Goal: Transaction & Acquisition: Purchase product/service

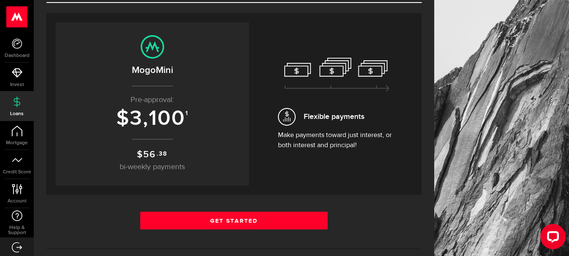
scroll to position [86, 0]
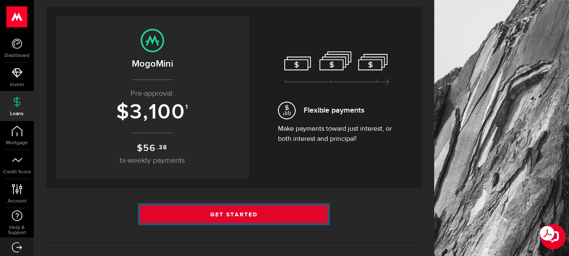
click at [225, 213] on link "Get Started" at bounding box center [234, 214] width 188 height 18
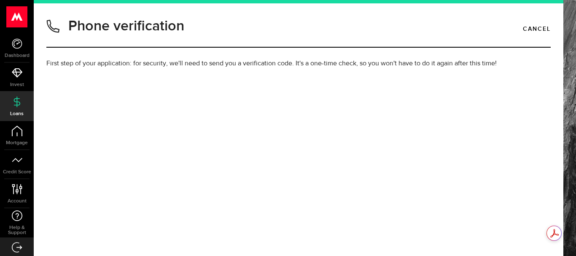
type input "4037965317"
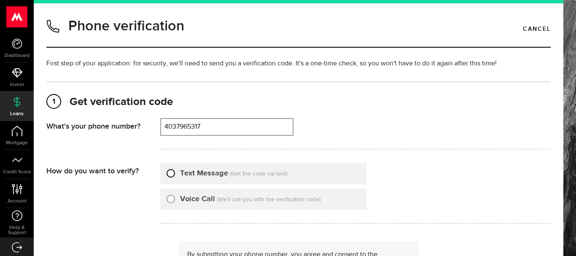
click at [173, 173] on input "Text Message" at bounding box center [170, 172] width 8 height 8
radio input "true"
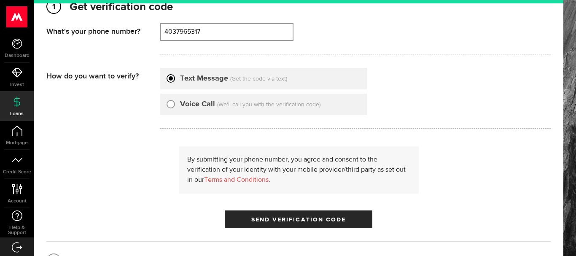
scroll to position [98, 0]
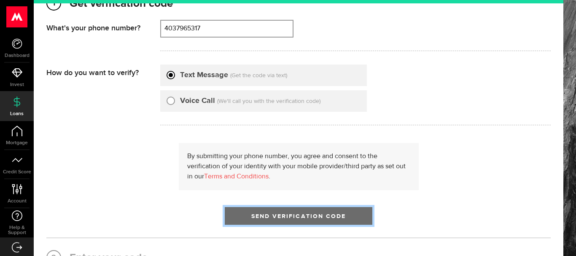
click at [328, 217] on span "Send Verification Code" at bounding box center [298, 216] width 95 height 6
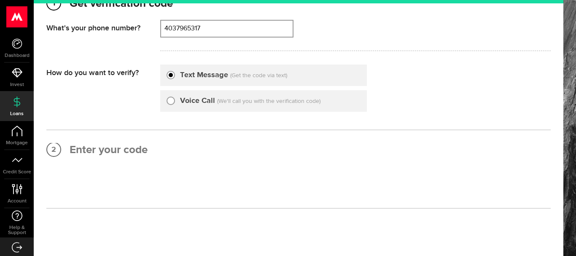
scroll to position [4, 0]
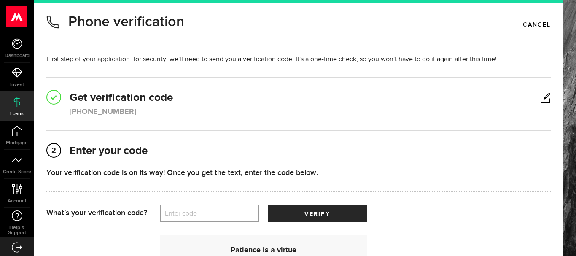
click at [217, 213] on label "Enter code" at bounding box center [209, 213] width 99 height 17
click at [217, 213] on input "Enter code" at bounding box center [209, 213] width 99 height 18
type input "8"
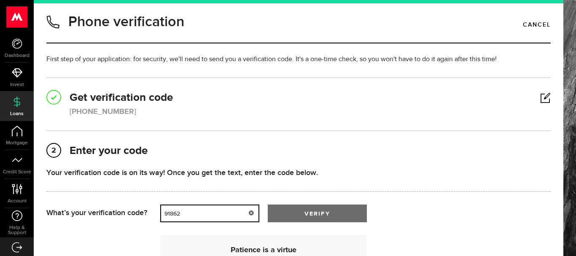
type input "91862"
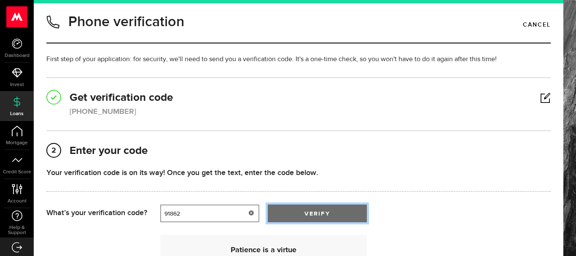
click at [327, 208] on button "verify" at bounding box center [317, 213] width 99 height 18
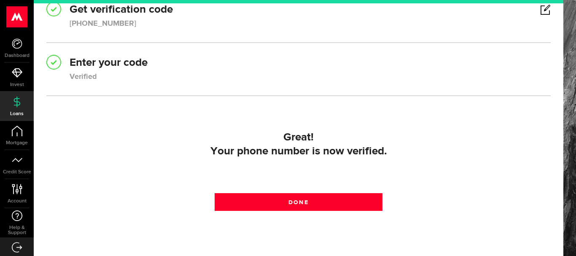
scroll to position [134, 0]
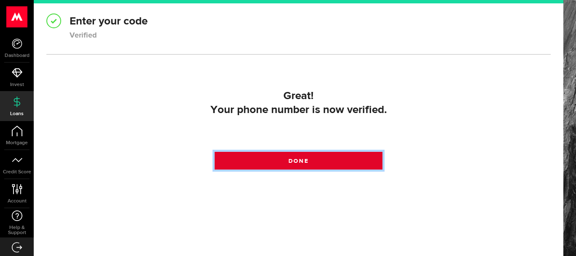
click at [319, 162] on link "Done" at bounding box center [298, 161] width 168 height 18
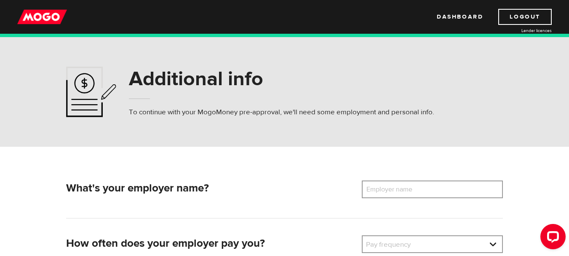
click at [411, 188] on label "Employer name" at bounding box center [396, 189] width 68 height 18
click at [411, 188] on input "Employer name" at bounding box center [432, 189] width 141 height 18
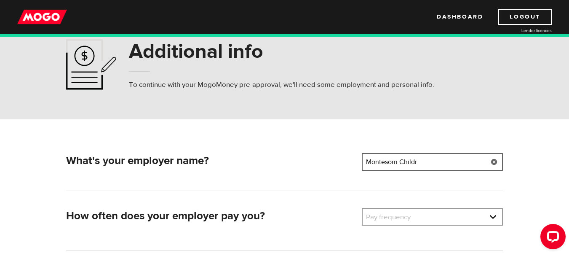
scroll to position [61, 0]
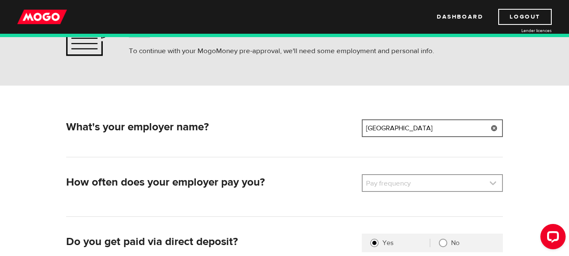
type input "Montesorri Childrens House Academy"
click at [497, 181] on link at bounding box center [432, 183] width 139 height 16
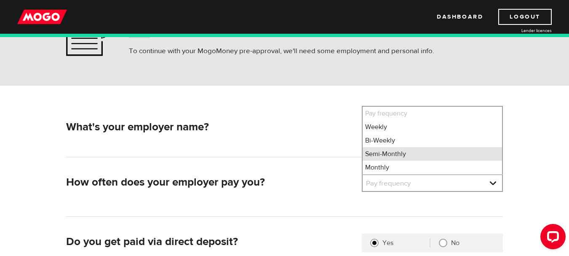
click at [407, 154] on li "Semi-Monthly" at bounding box center [432, 153] width 139 height 13
select select "3"
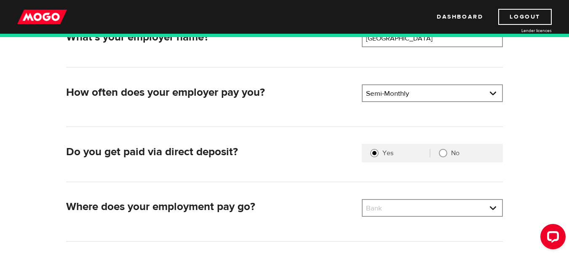
scroll to position [154, 0]
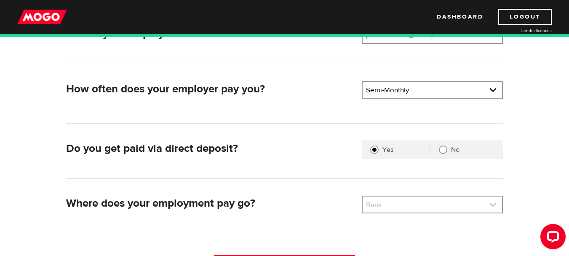
click at [493, 204] on link at bounding box center [432, 204] width 139 height 16
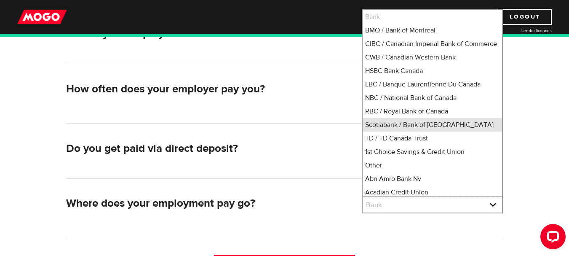
click at [451, 131] on li "Scotiabank / Bank of Nova Scotia" at bounding box center [432, 124] width 139 height 13
select select "2"
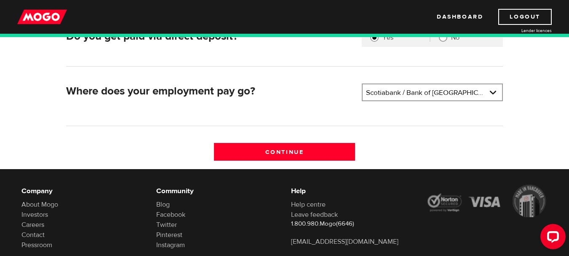
scroll to position [272, 0]
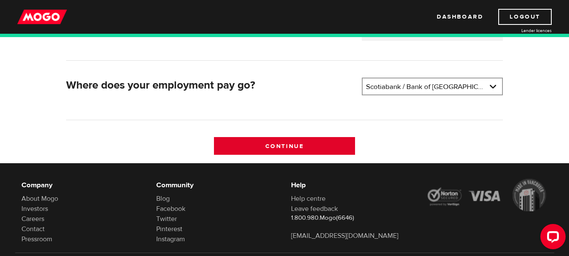
click at [308, 149] on input "Continue" at bounding box center [284, 146] width 141 height 18
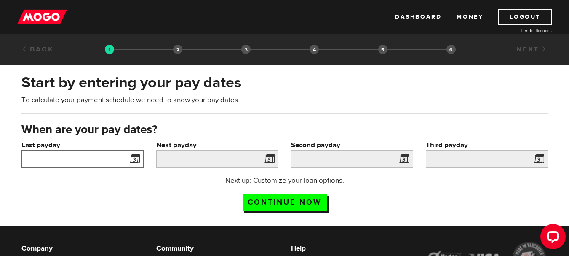
click at [98, 156] on input "Last payday" at bounding box center [82, 159] width 122 height 18
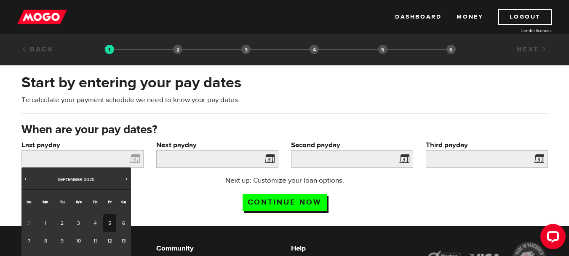
click at [111, 222] on link "5" at bounding box center [109, 223] width 13 height 18
type input "[DATE]"
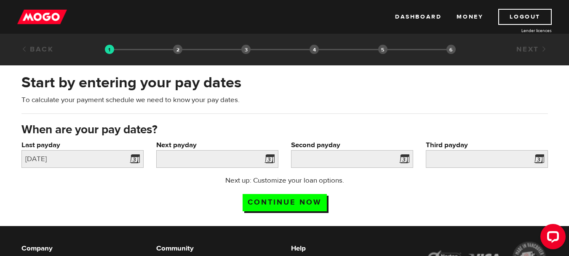
click at [271, 156] on span at bounding box center [268, 159] width 13 height 13
click at [233, 158] on input "Next payday" at bounding box center [217, 159] width 122 height 18
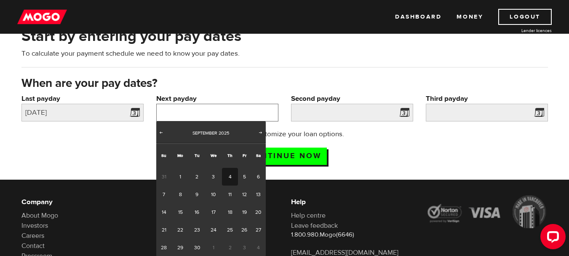
scroll to position [47, 0]
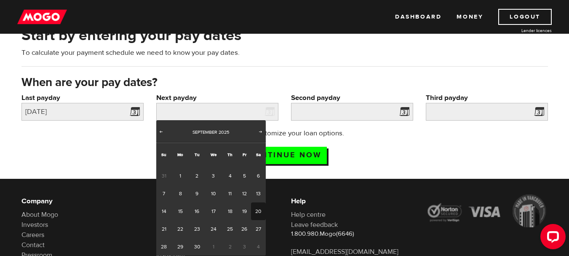
click at [261, 210] on link "20" at bounding box center [258, 211] width 15 height 18
type input "2025/09/20"
type input "2025/10/5"
type input "2025/10/20"
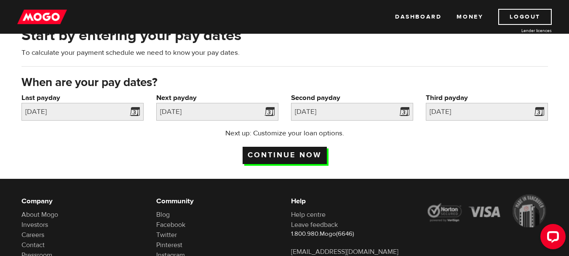
click at [304, 149] on input "Continue now" at bounding box center [285, 155] width 84 height 17
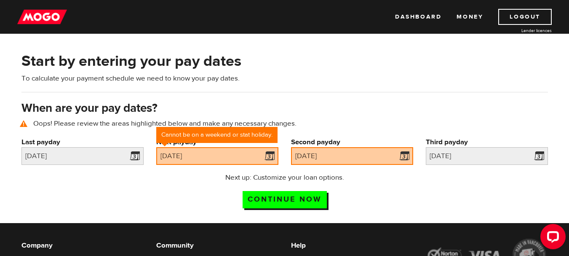
click at [314, 113] on h3 "When are your pay dates?" at bounding box center [284, 108] width 527 height 13
click at [164, 177] on div "Next up: Customize your loan options. Continue now" at bounding box center [284, 193] width 539 height 42
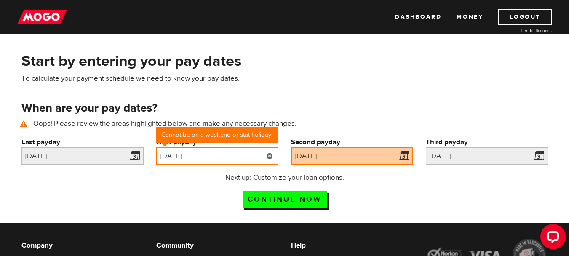
click at [247, 156] on input "[DATE]" at bounding box center [217, 156] width 122 height 18
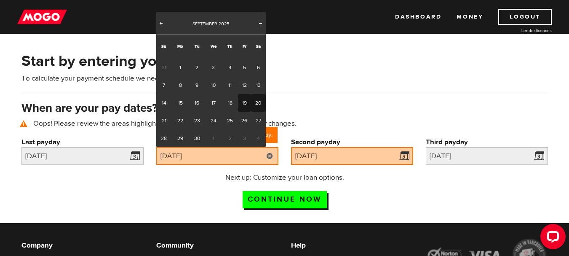
click at [248, 105] on link "19" at bounding box center [244, 103] width 13 height 18
type input "2025/09/19"
type input "2025/10/4"
type input "2025/10/19"
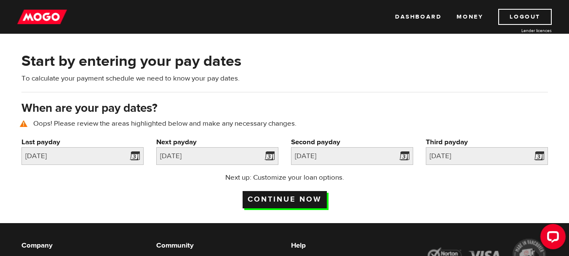
click at [303, 195] on input "Continue now" at bounding box center [285, 199] width 84 height 17
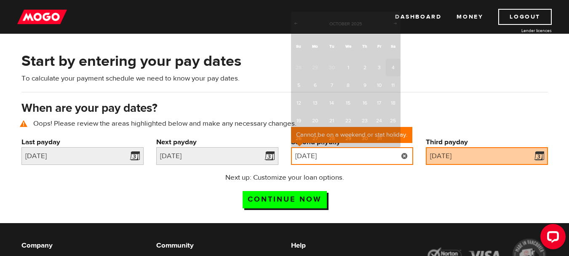
click at [348, 157] on input "[DATE]" at bounding box center [352, 156] width 122 height 18
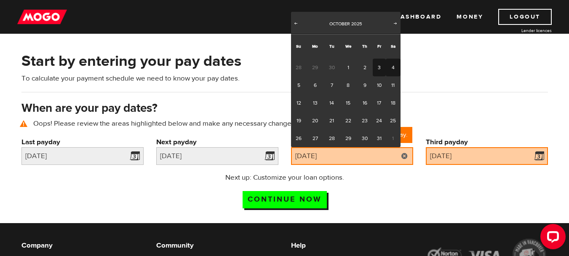
click at [379, 68] on link "3" at bounding box center [379, 68] width 13 height 18
type input "[DATE]"
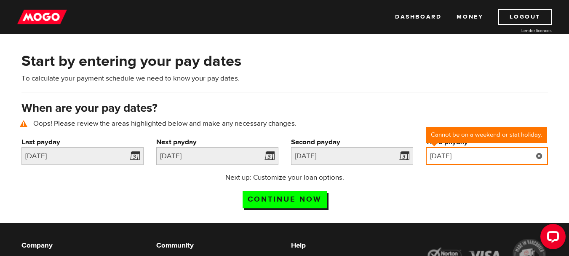
click at [490, 153] on input "[DATE]" at bounding box center [487, 156] width 122 height 18
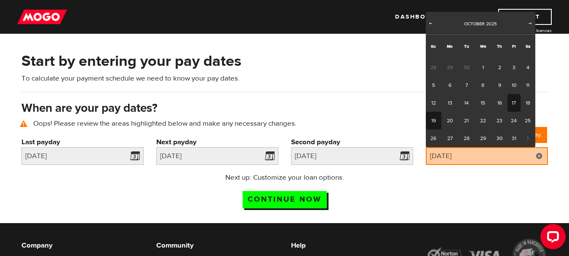
click at [516, 105] on link "17" at bounding box center [514, 103] width 13 height 18
type input "[DATE]"
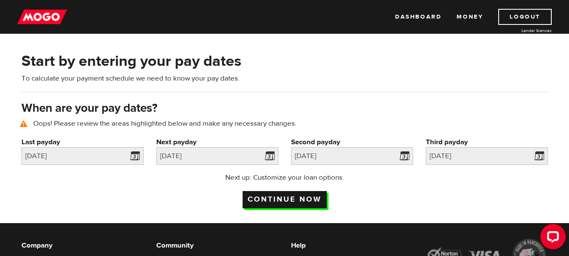
click at [300, 201] on input "Continue now" at bounding box center [285, 199] width 84 height 17
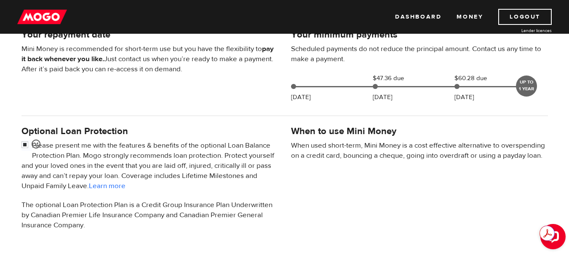
scroll to position [199, 0]
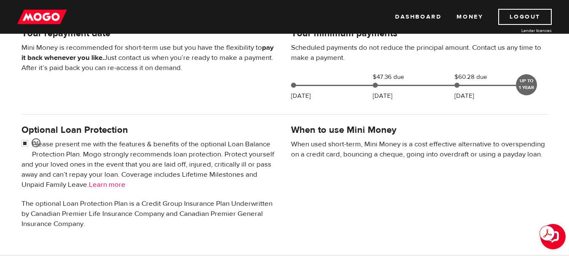
click at [118, 180] on link "Learn more" at bounding box center [107, 184] width 37 height 9
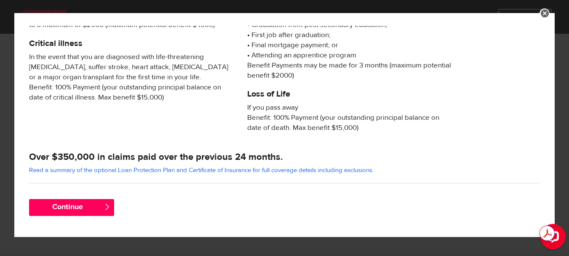
scroll to position [179, 0]
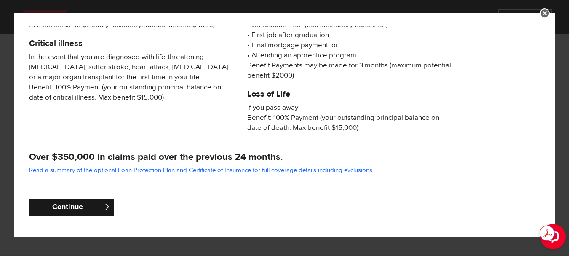
click at [94, 202] on button "Continue" at bounding box center [71, 207] width 85 height 17
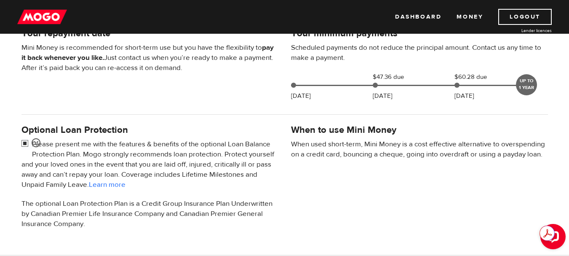
click at [24, 143] on input "checkbox" at bounding box center [26, 144] width 11 height 11
checkbox input "false"
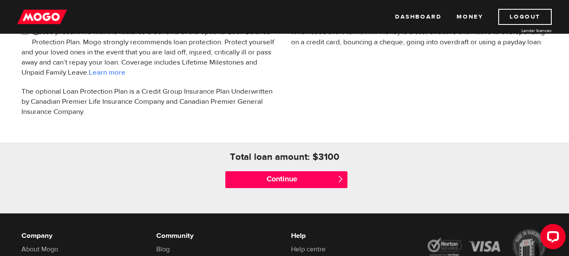
scroll to position [312, 0]
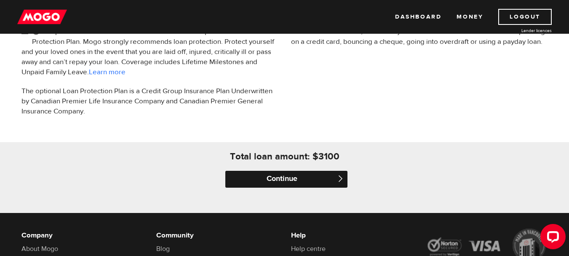
click at [322, 185] on input "Continue" at bounding box center [286, 179] width 122 height 17
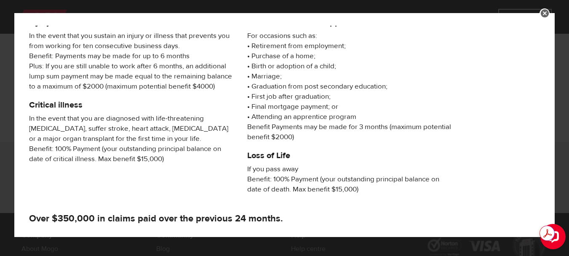
scroll to position [206, 0]
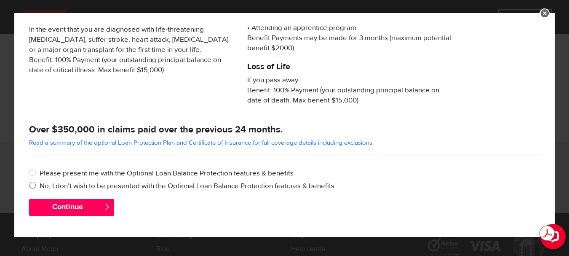
click at [33, 186] on input "No, I don’t wish to be presented with the Optional Loan Balance Protection feat…" at bounding box center [34, 186] width 11 height 11
radio input "true"
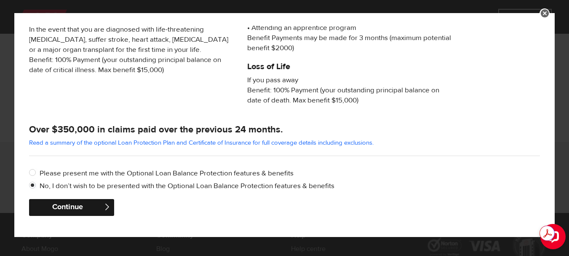
click at [107, 202] on button "Continue" at bounding box center [71, 207] width 85 height 17
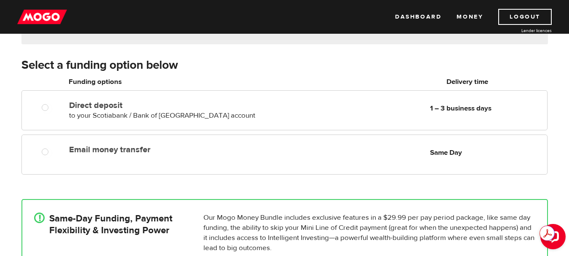
scroll to position [123, 0]
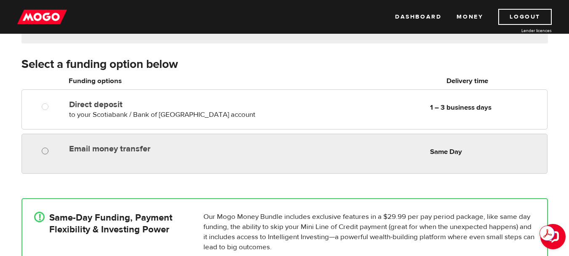
radio input "true"
click at [45, 150] on input "Email money transfer" at bounding box center [47, 152] width 11 height 11
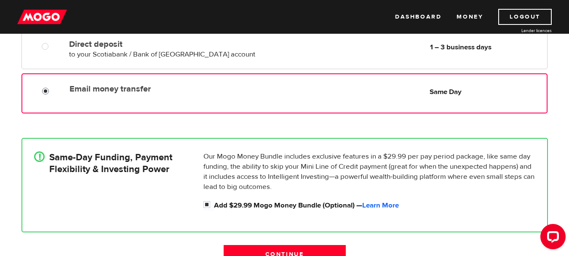
scroll to position [185, 0]
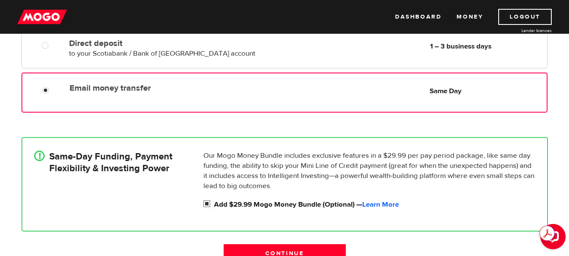
click at [205, 201] on input "Add $29.99 Mogo Money Bundle (Optional) — Learn More" at bounding box center [209, 204] width 11 height 11
checkbox input "false"
radio input "false"
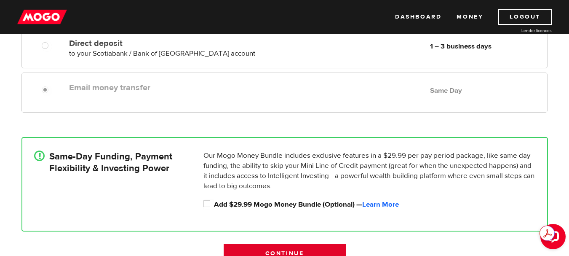
click at [297, 248] on input "Continue" at bounding box center [285, 253] width 122 height 18
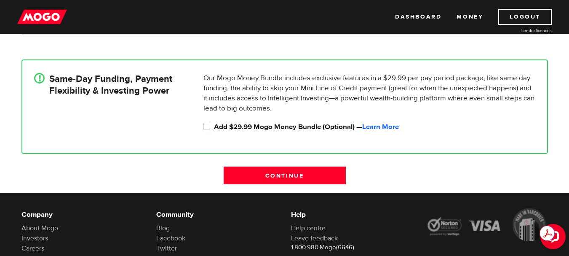
scroll to position [281, 0]
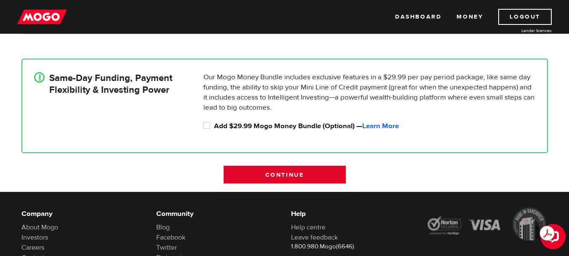
click at [291, 174] on input "Continue" at bounding box center [285, 175] width 122 height 18
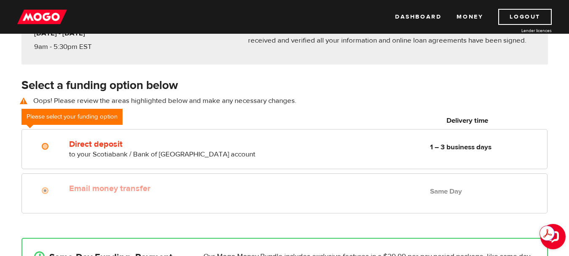
scroll to position [104, 0]
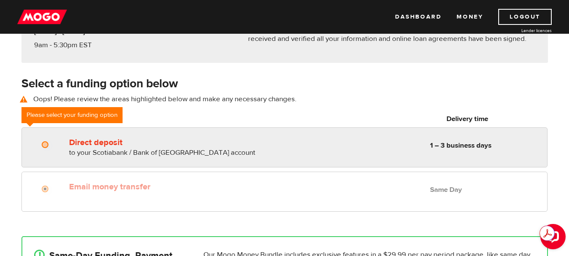
radio input "true"
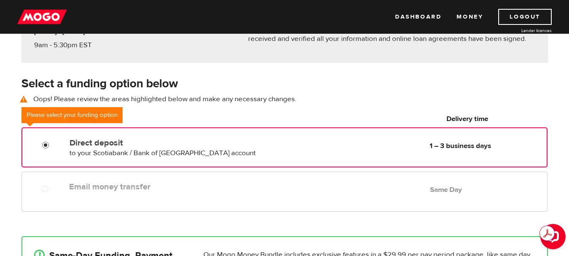
click at [45, 144] on input "Direct deposit" at bounding box center [47, 146] width 11 height 11
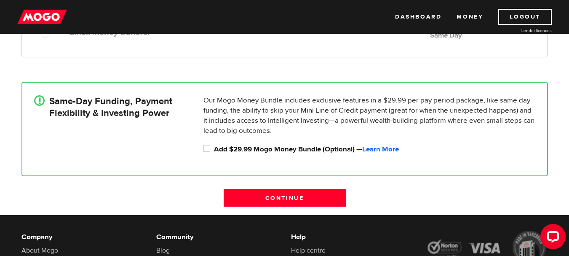
scroll to position [269, 0]
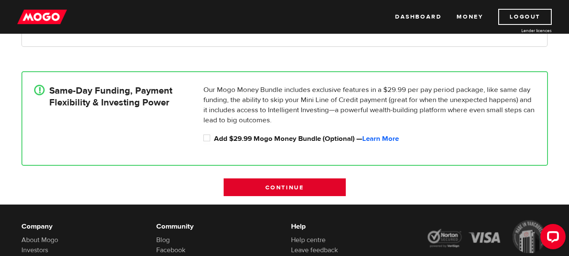
click at [321, 183] on input "Continue" at bounding box center [285, 187] width 122 height 18
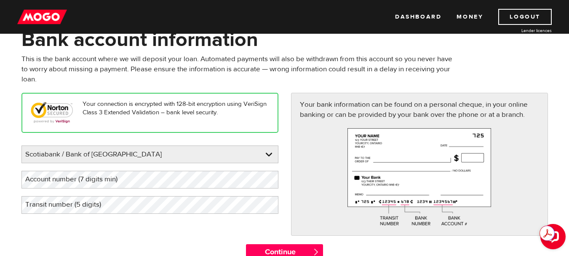
scroll to position [48, 0]
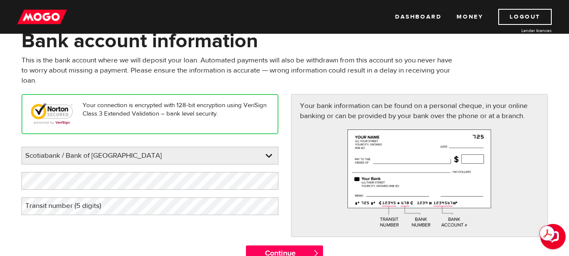
click at [106, 206] on label "Transit number (5 digits)" at bounding box center [69, 205] width 97 height 17
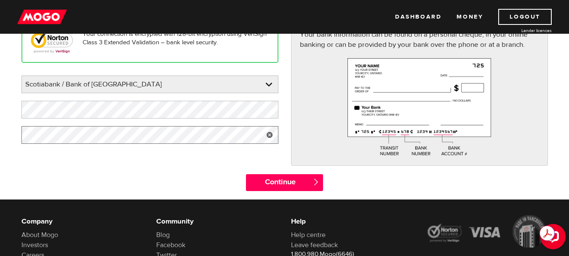
scroll to position [123, 0]
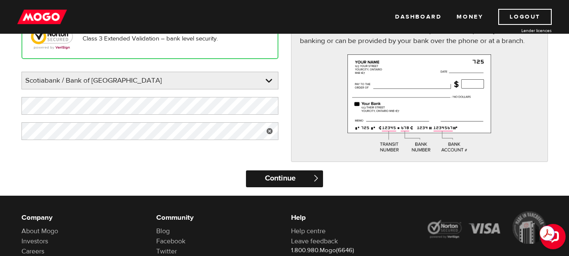
click at [296, 180] on input "Continue" at bounding box center [284, 178] width 77 height 17
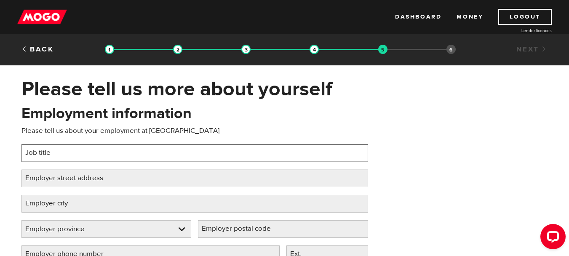
click at [124, 150] on input "Job title" at bounding box center [194, 153] width 347 height 18
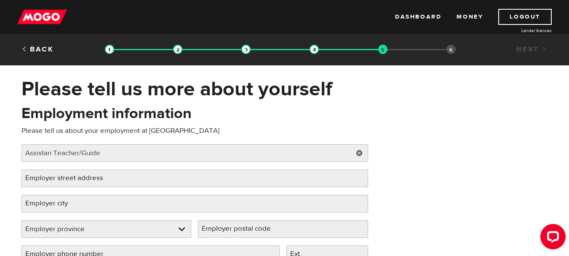
click at [114, 178] on label "Employer street address" at bounding box center [70, 177] width 99 height 17
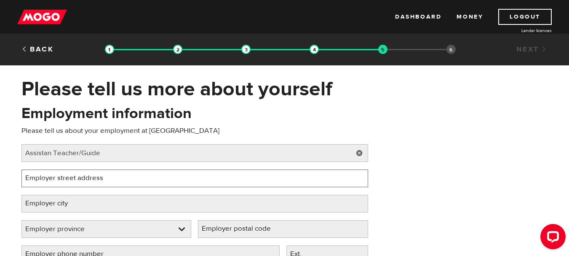
click at [114, 178] on input "Employer street address" at bounding box center [194, 178] width 347 height 18
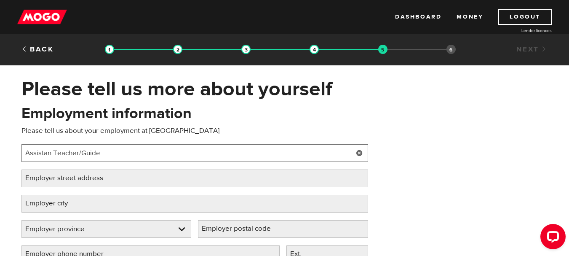
click at [53, 154] on input "Assistan Teacher/Guide" at bounding box center [194, 153] width 347 height 18
type input "Assistant Teacher/Guide"
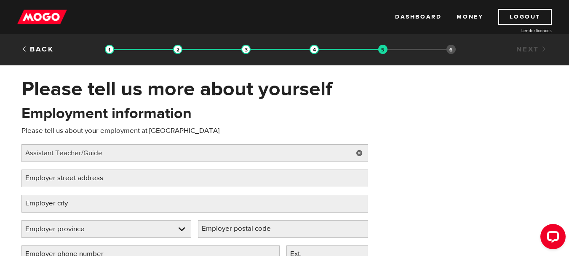
click at [104, 180] on label "Employer street address" at bounding box center [70, 177] width 99 height 17
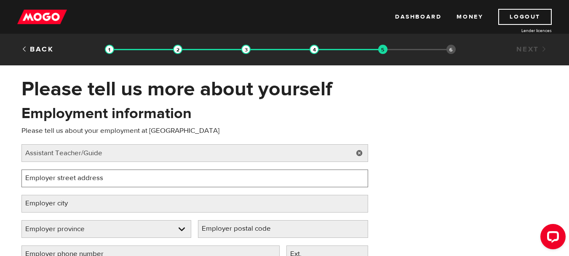
click at [104, 180] on input "Employer street address" at bounding box center [194, 178] width 347 height 18
click at [177, 182] on input "Employer street address" at bounding box center [194, 178] width 347 height 18
click at [107, 180] on input "#108" at bounding box center [194, 178] width 347 height 18
click at [86, 179] on input "#108 2411 4th" at bounding box center [194, 178] width 347 height 18
type input "#108 2411 4th St NW"
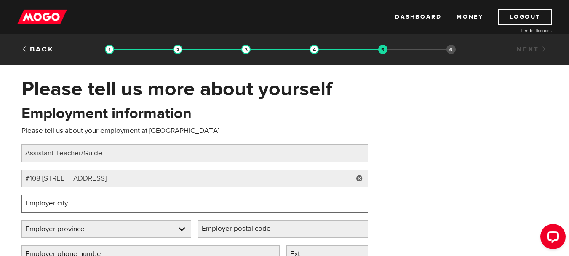
click at [93, 204] on input "Employer city" at bounding box center [194, 204] width 347 height 18
type input "Calgary"
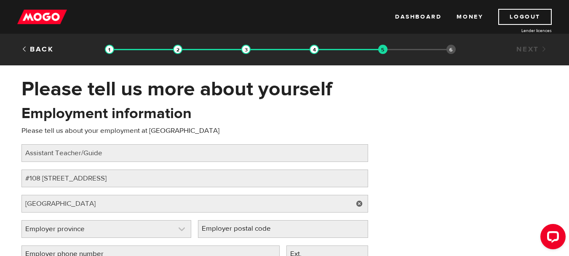
click at [155, 224] on link at bounding box center [106, 228] width 169 height 17
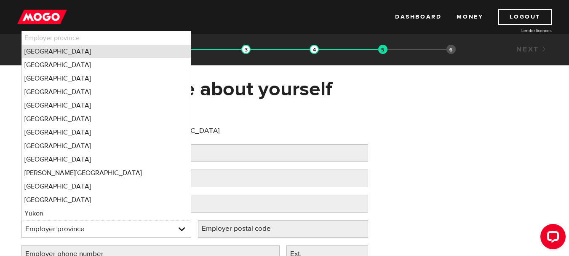
click at [112, 54] on li "Alberta" at bounding box center [106, 51] width 169 height 13
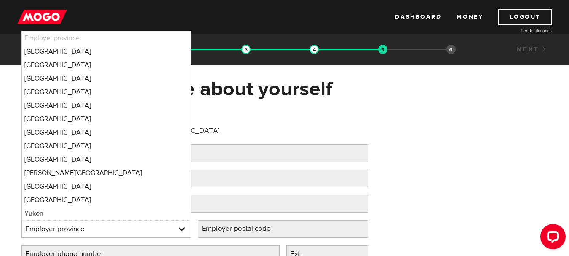
select select "AB"
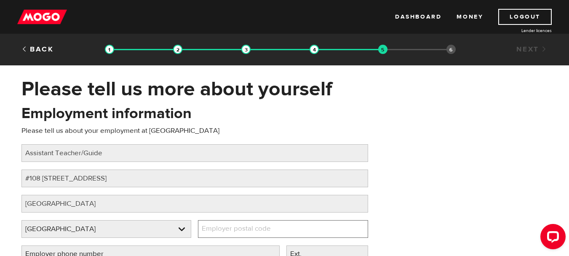
click at [335, 233] on input "Employer postal code" at bounding box center [283, 229] width 170 height 18
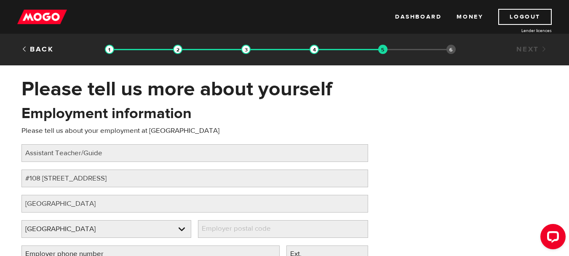
click at [249, 230] on label "Employer postal code" at bounding box center [243, 228] width 90 height 17
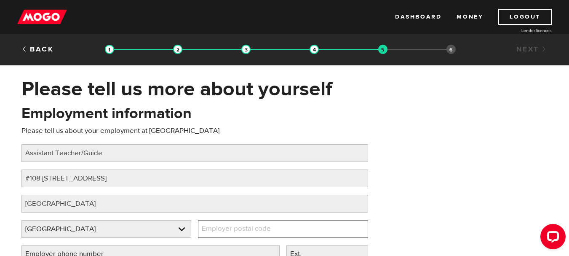
click at [249, 230] on input "Employer postal code" at bounding box center [283, 229] width 170 height 18
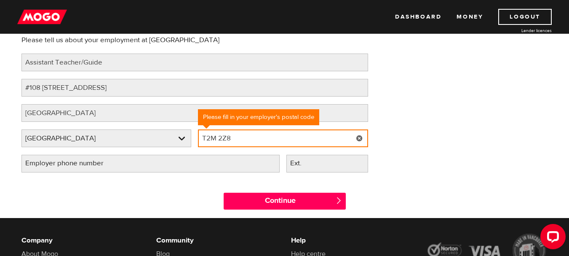
scroll to position [92, 0]
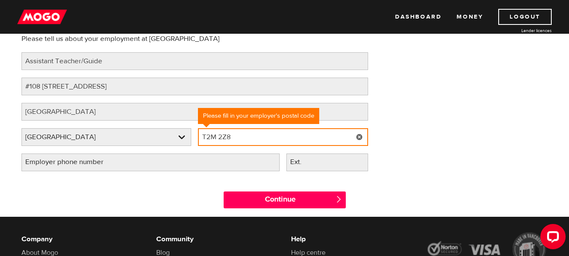
type input "T2M 2Z8"
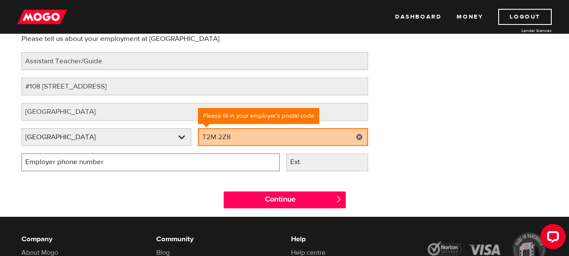
click at [163, 167] on input "Employer phone number" at bounding box center [150, 162] width 258 height 18
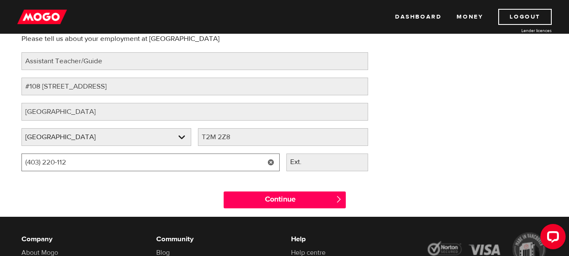
type input "(403) 220-1122"
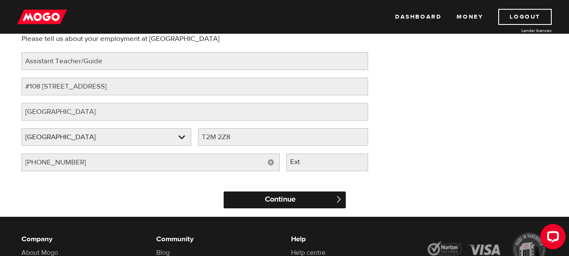
click at [279, 198] on input "Continue" at bounding box center [285, 199] width 122 height 17
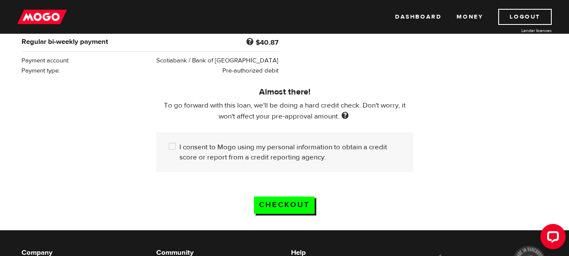
scroll to position [213, 0]
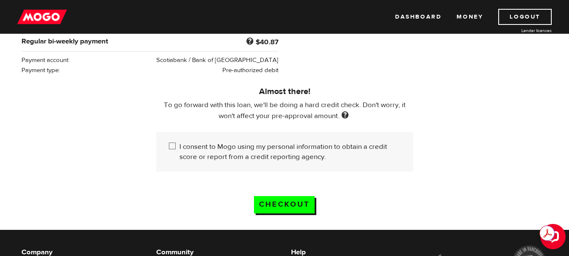
click at [172, 144] on input "I consent to Mogo using my personal information to obtain a credit score or rep…" at bounding box center [174, 147] width 11 height 11
checkbox input "true"
click at [279, 199] on input "Checkout" at bounding box center [284, 204] width 61 height 17
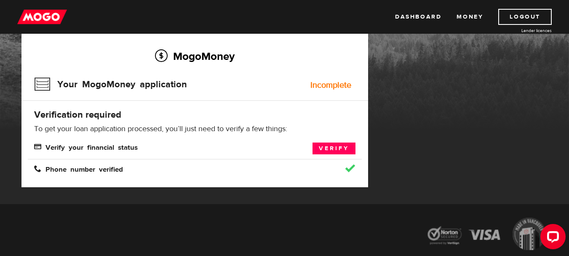
scroll to position [61, 0]
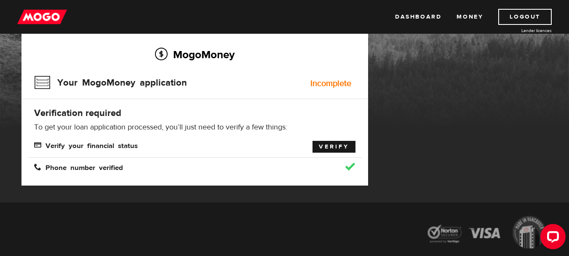
click at [344, 148] on link "Verify" at bounding box center [334, 147] width 43 height 12
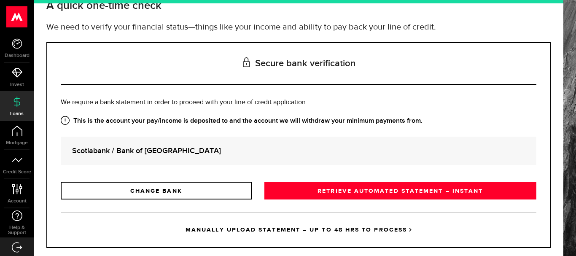
scroll to position [76, 0]
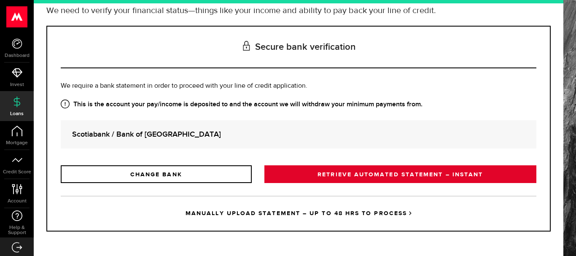
click at [425, 177] on link "RETRIEVE AUTOMATED STATEMENT – INSTANT" at bounding box center [400, 174] width 272 height 18
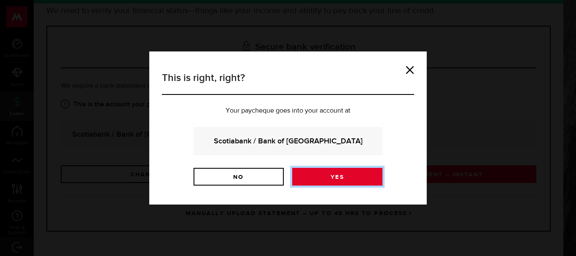
click at [353, 178] on link "Yes" at bounding box center [337, 177] width 90 height 18
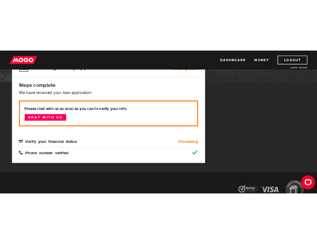
scroll to position [115, 0]
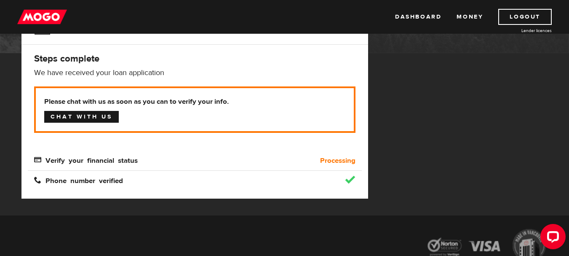
click at [105, 113] on link "Chat with us" at bounding box center [81, 117] width 75 height 12
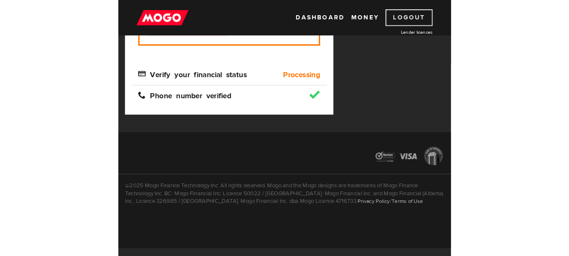
scroll to position [193, 0]
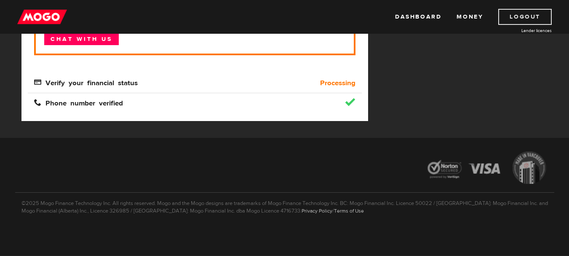
click at [532, 12] on link "Logout" at bounding box center [525, 17] width 54 height 16
